Goal: Information Seeking & Learning: Learn about a topic

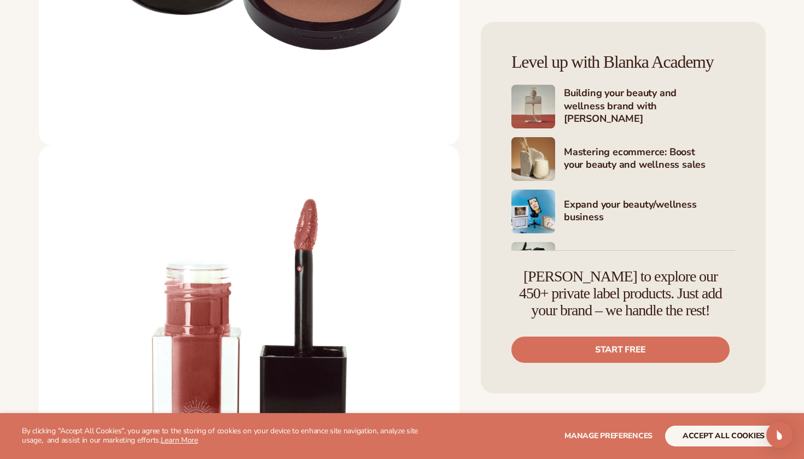
scroll to position [1706, 0]
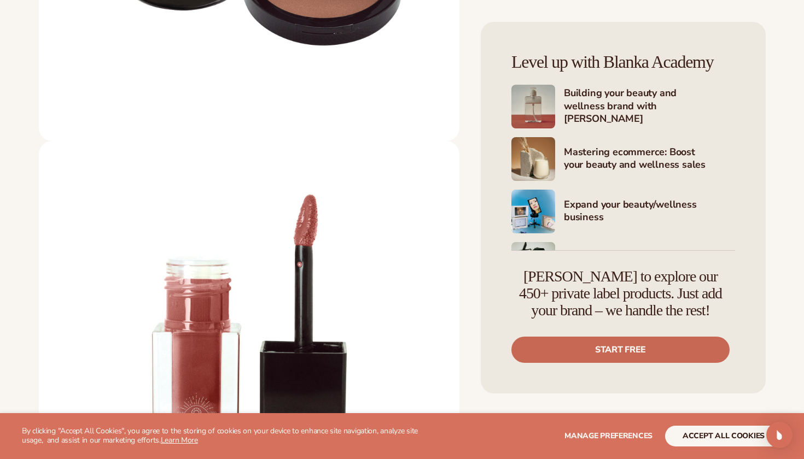
click at [670, 353] on link "Start free" at bounding box center [620, 350] width 218 height 26
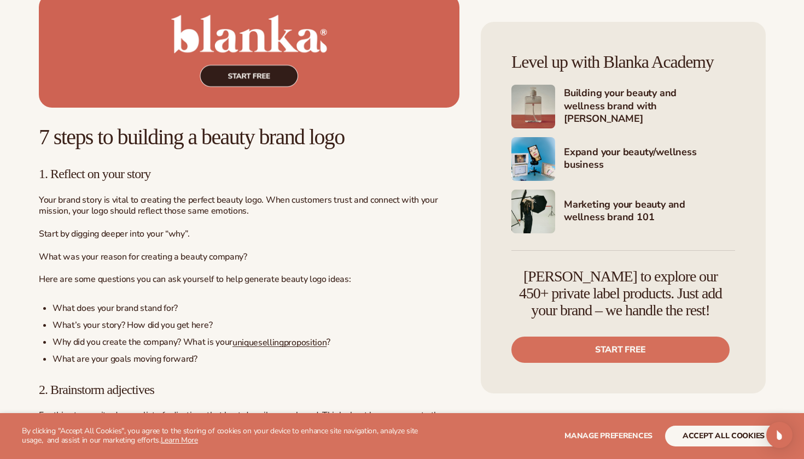
scroll to position [735, 0]
click at [280, 108] on img at bounding box center [249, 50] width 420 height 114
